Goal: Task Accomplishment & Management: Use online tool/utility

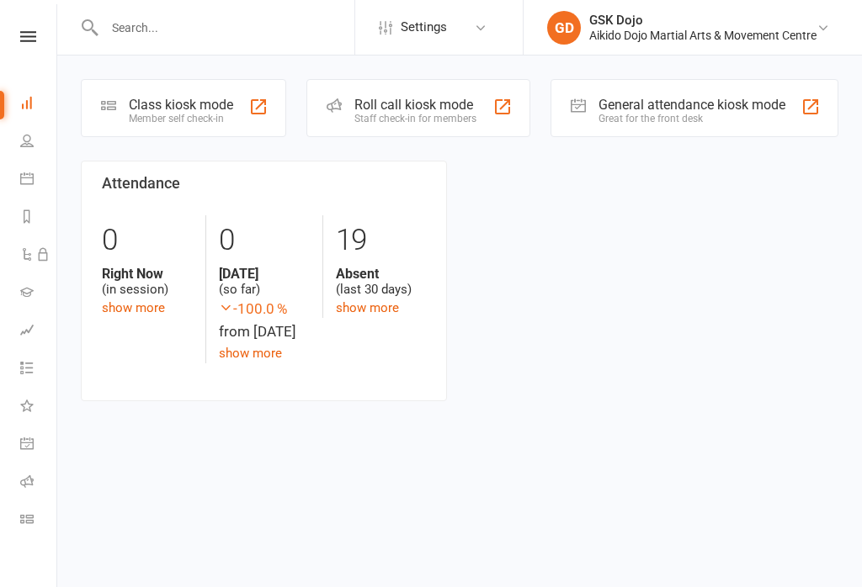
click at [191, 93] on div "Class kiosk mode Member self check-in" at bounding box center [183, 108] width 205 height 58
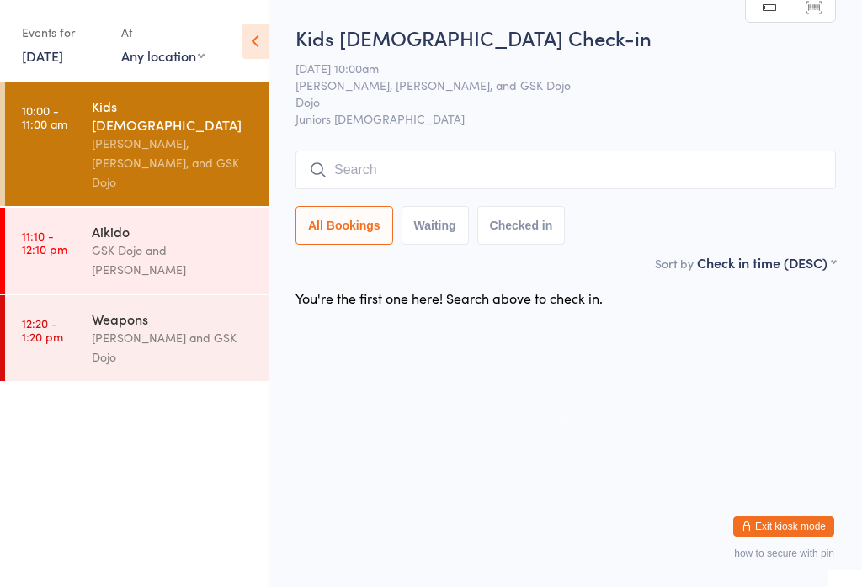
click at [511, 162] on input "search" at bounding box center [565, 170] width 540 height 39
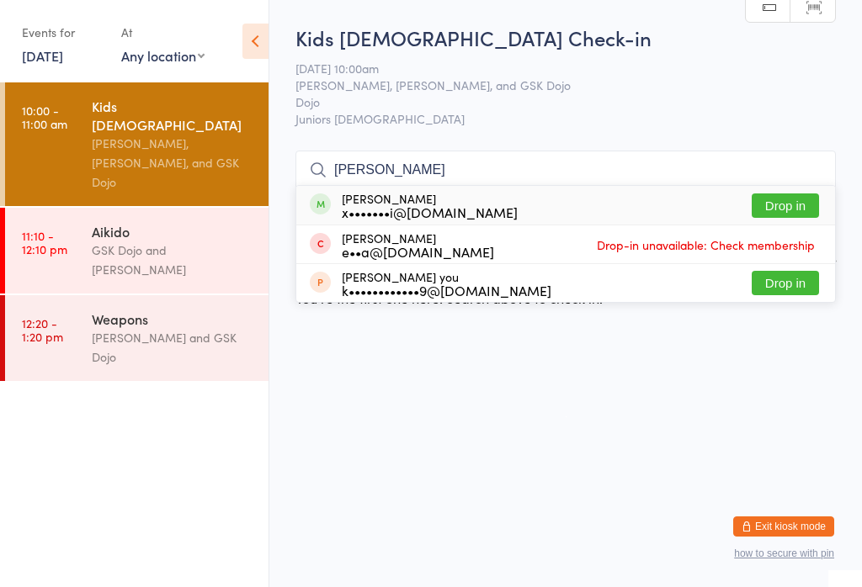
type input "Karl"
click at [797, 213] on button "Drop in" at bounding box center [784, 206] width 67 height 24
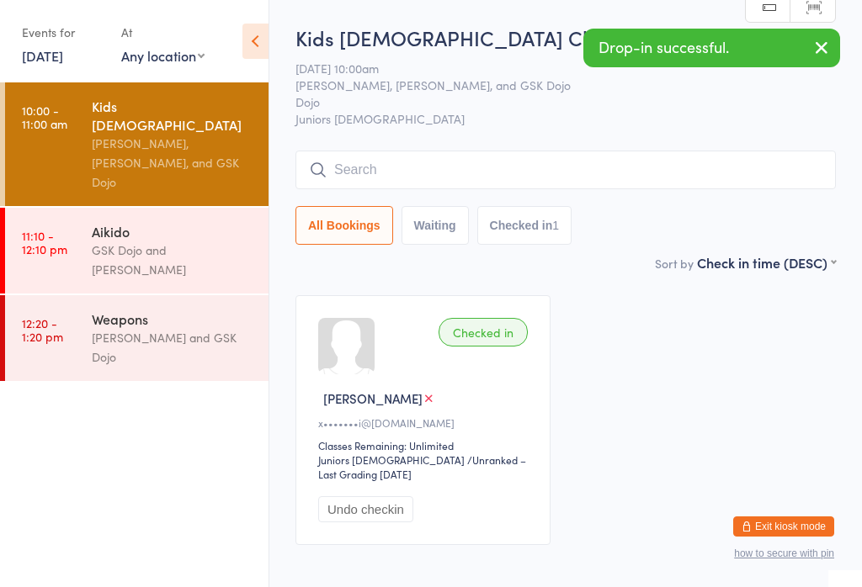
click at [414, 174] on input "search" at bounding box center [565, 170] width 540 height 39
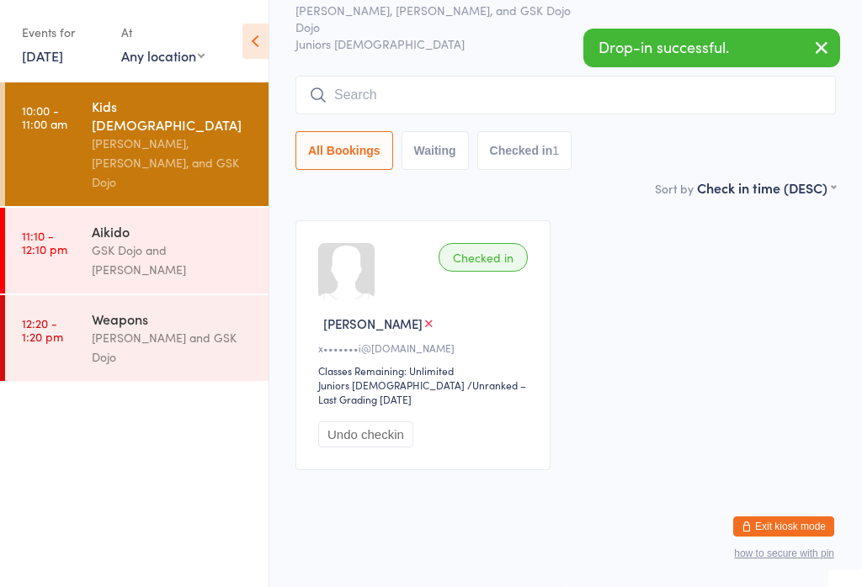
scroll to position [152, 0]
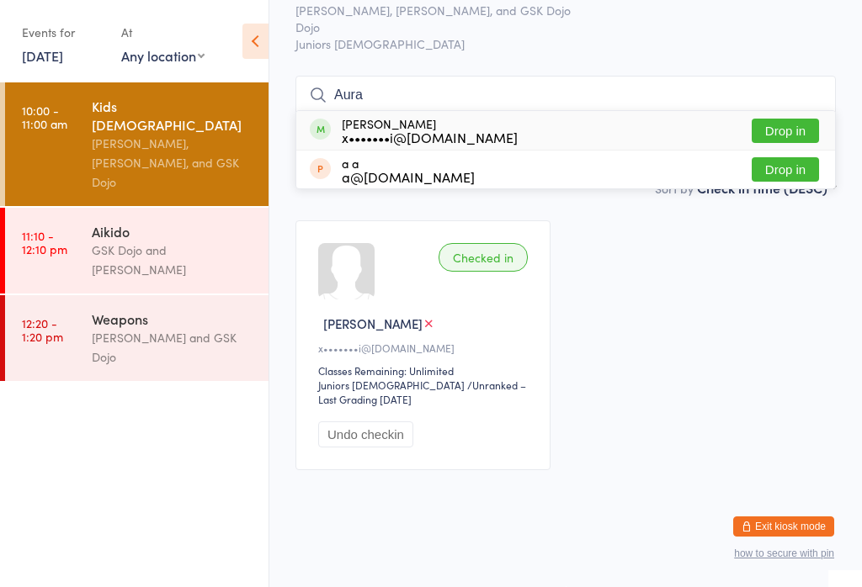
type input "Aura"
click at [779, 119] on button "Drop in" at bounding box center [784, 131] width 67 height 24
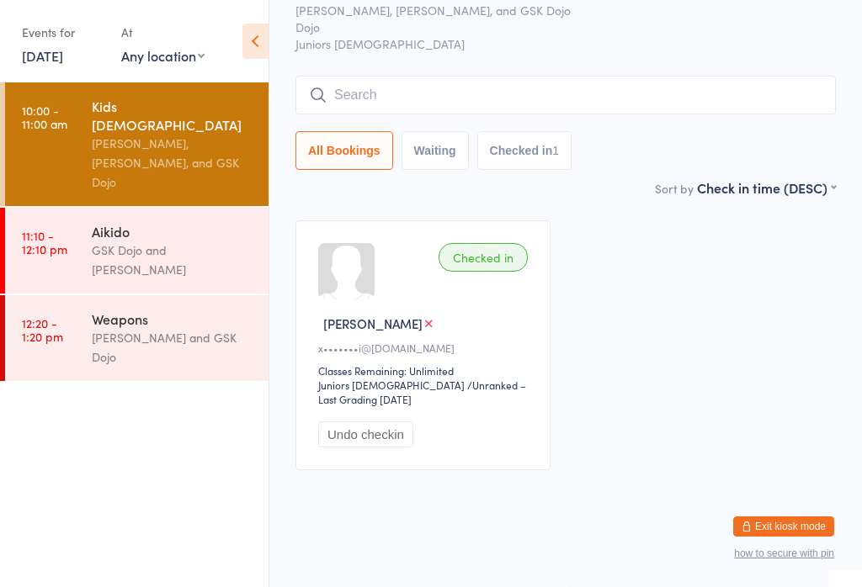
scroll to position [93, 0]
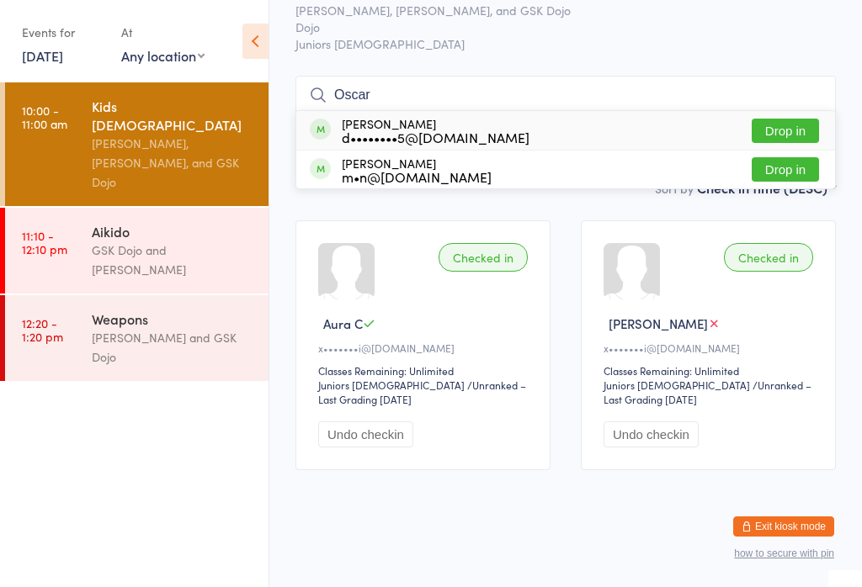
type input "Oscar"
click at [789, 119] on button "Drop in" at bounding box center [784, 131] width 67 height 24
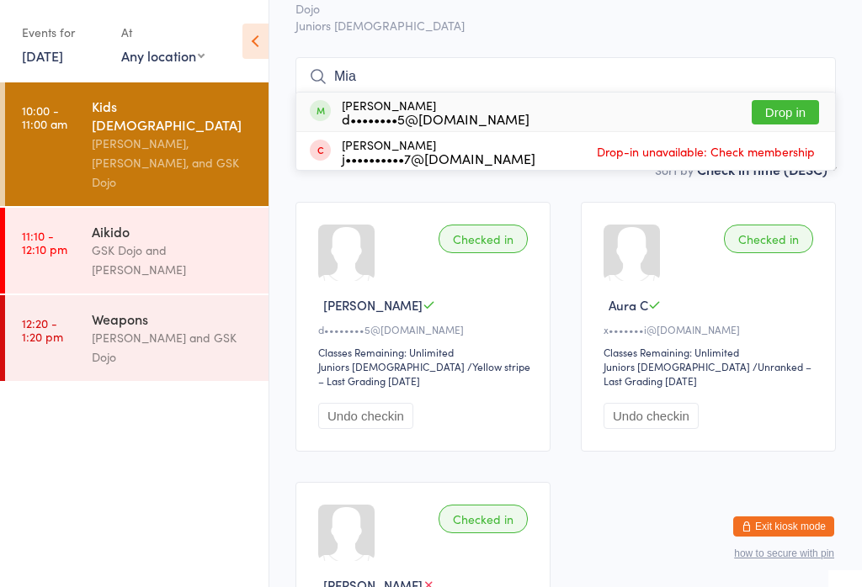
type input "Mia"
click at [800, 109] on button "Drop in" at bounding box center [784, 112] width 67 height 24
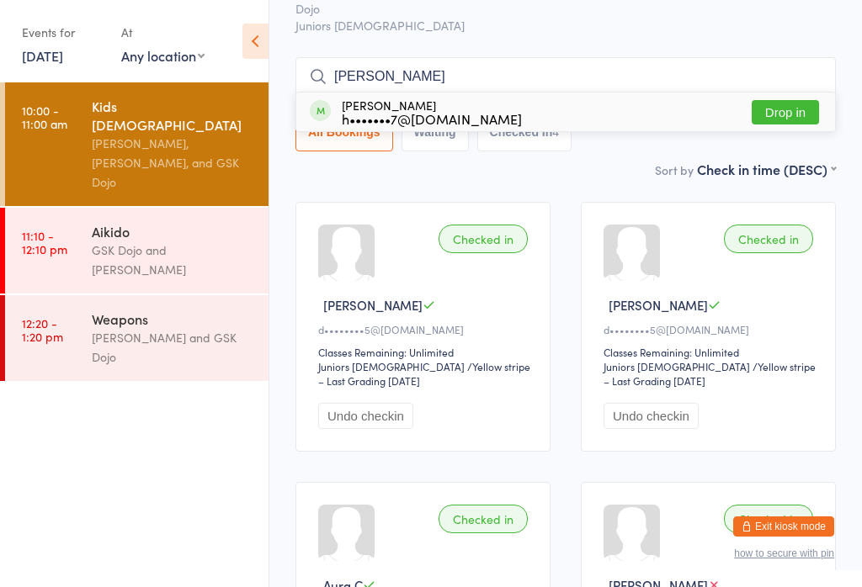
type input "Dimitris"
click at [784, 115] on button "Drop in" at bounding box center [784, 112] width 67 height 24
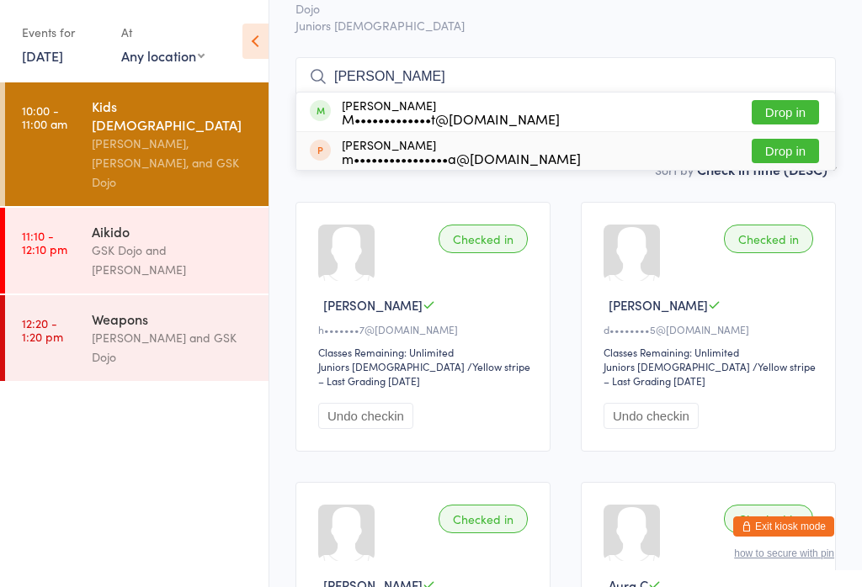
type input "Floren"
click at [780, 149] on button "Drop in" at bounding box center [784, 151] width 67 height 24
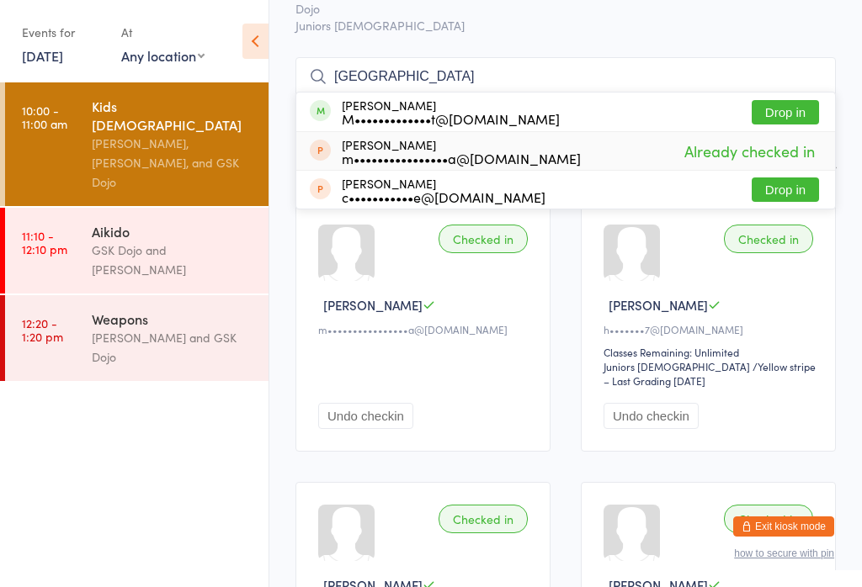
type input "Florence"
click at [741, 146] on span "Already checked in" at bounding box center [749, 150] width 139 height 29
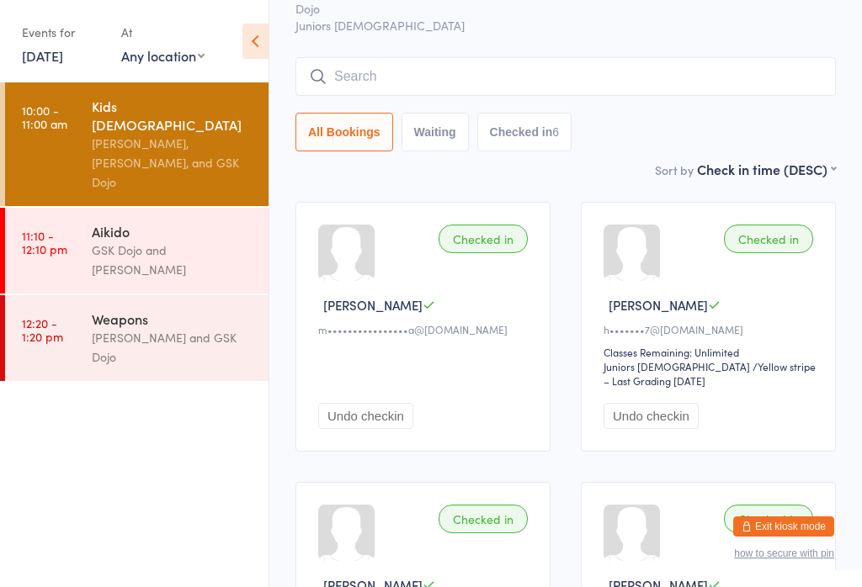
click at [363, 429] on button "Undo checkin" at bounding box center [365, 416] width 95 height 26
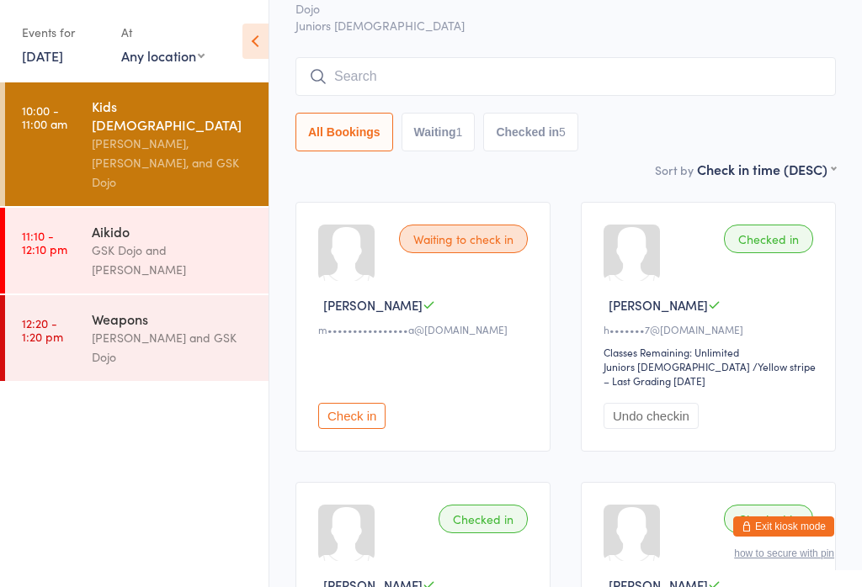
click at [399, 61] on input "search" at bounding box center [565, 76] width 540 height 39
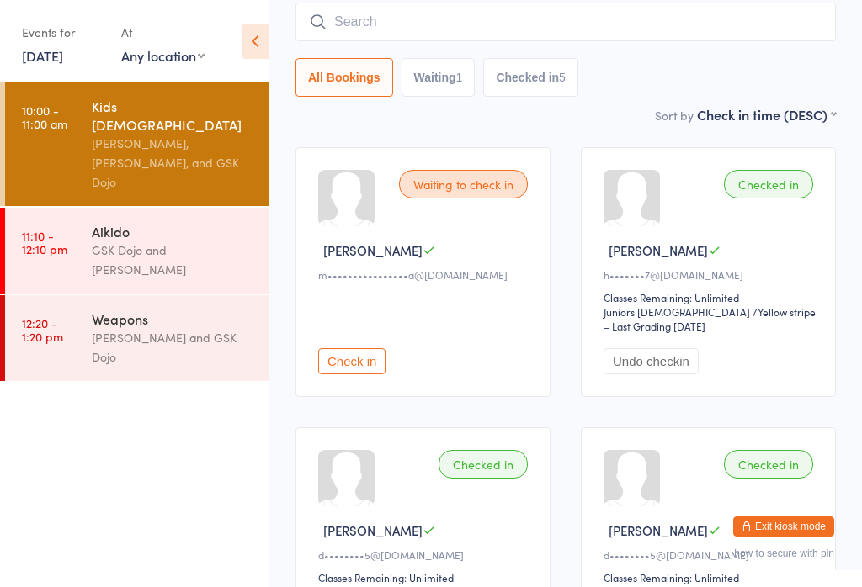
scroll to position [152, 0]
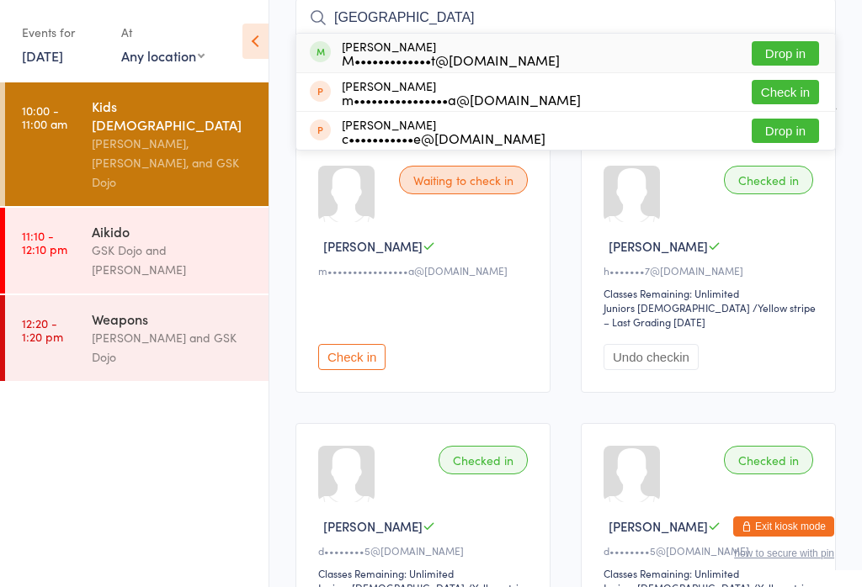
type input "Florence"
click at [811, 45] on button "Drop in" at bounding box center [784, 53] width 67 height 24
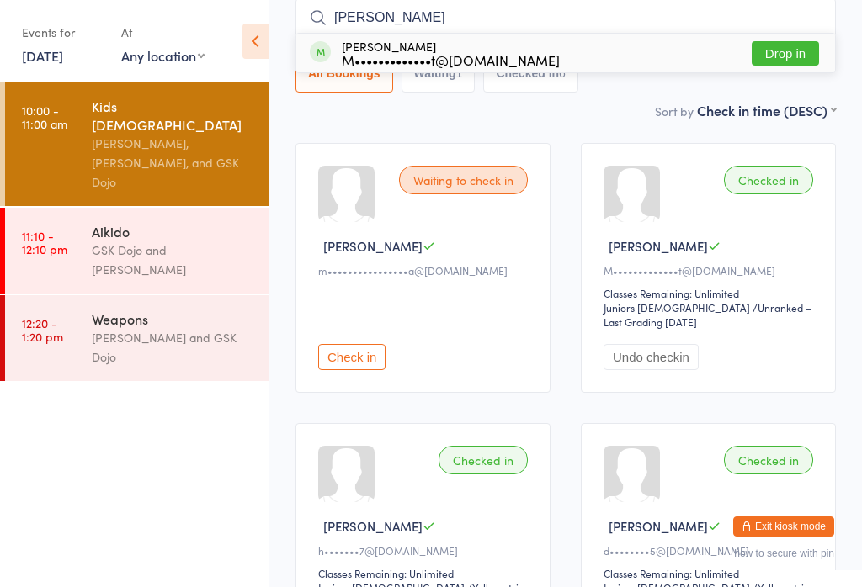
type input "Albert"
click at [805, 44] on button "Drop in" at bounding box center [784, 53] width 67 height 24
type input "Kira"
click at [804, 51] on button "Drop in" at bounding box center [784, 53] width 67 height 24
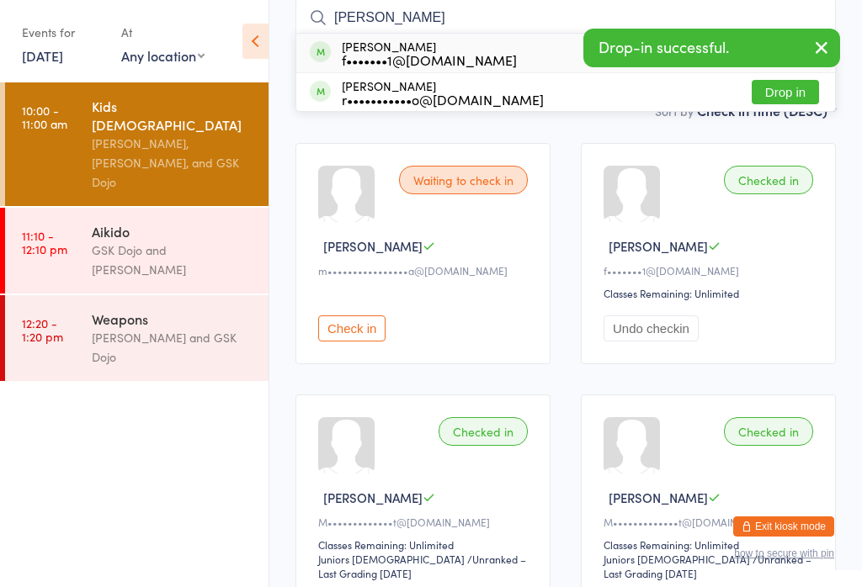
type input "Yan"
click at [803, 42] on button "Drop in" at bounding box center [784, 53] width 67 height 24
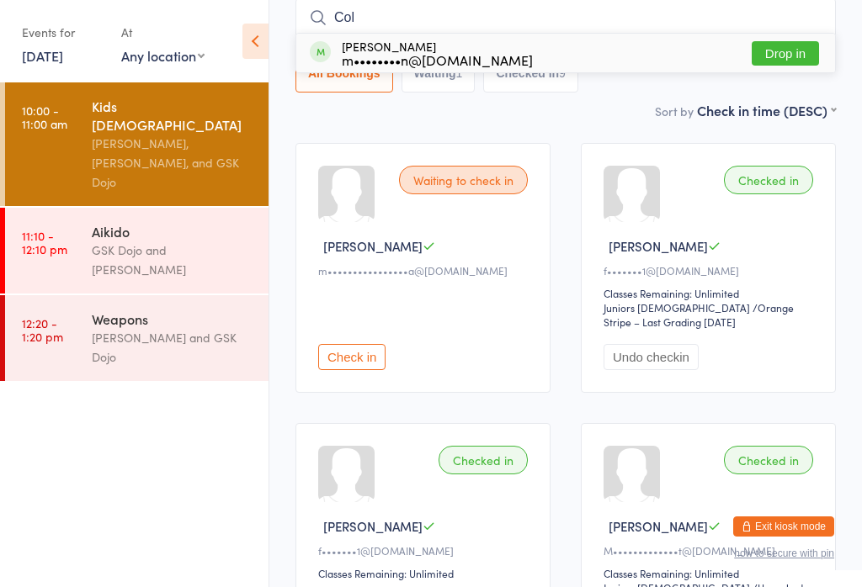
type input "Col"
click at [798, 38] on div "Cole Ragen m••••••••n@mac.com Drop in" at bounding box center [565, 53] width 539 height 39
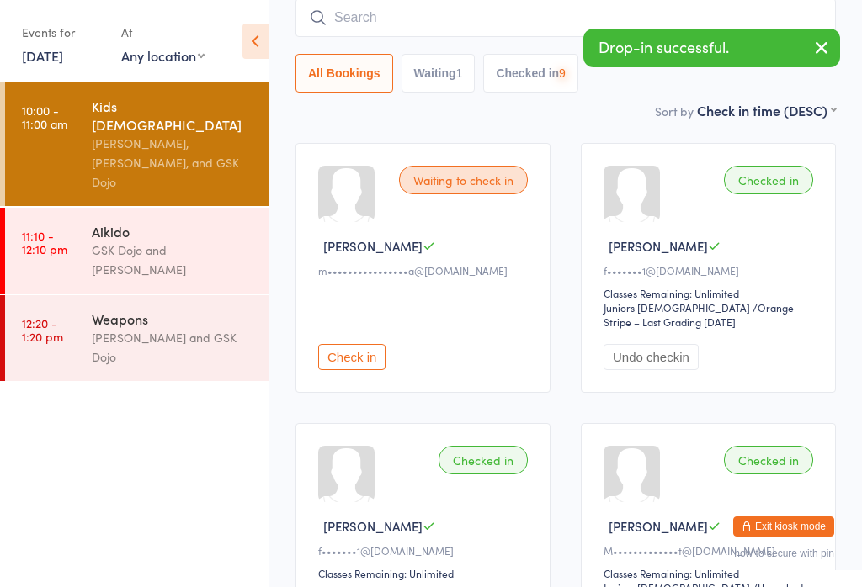
click at [779, 36] on input "search" at bounding box center [565, 17] width 540 height 39
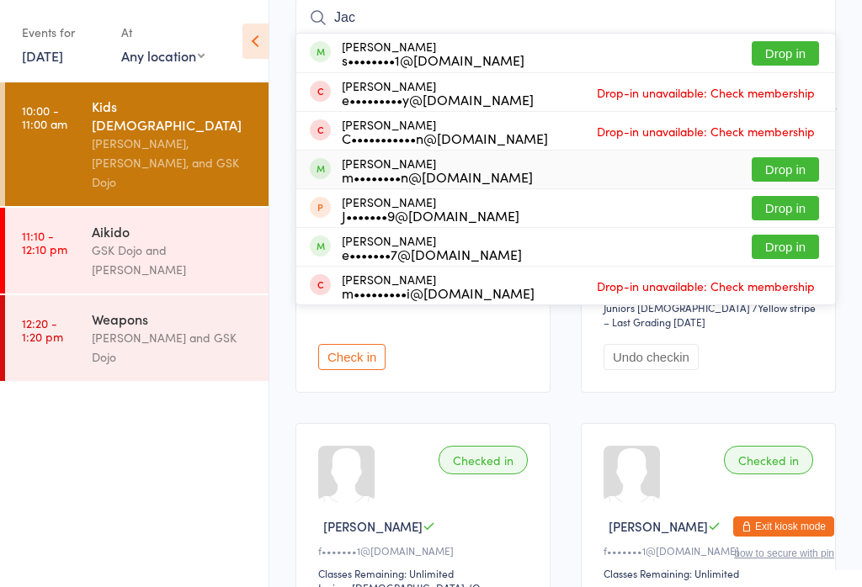
type input "Jac"
click at [768, 168] on button "Drop in" at bounding box center [784, 169] width 67 height 24
